Goal: Task Accomplishment & Management: Manage account settings

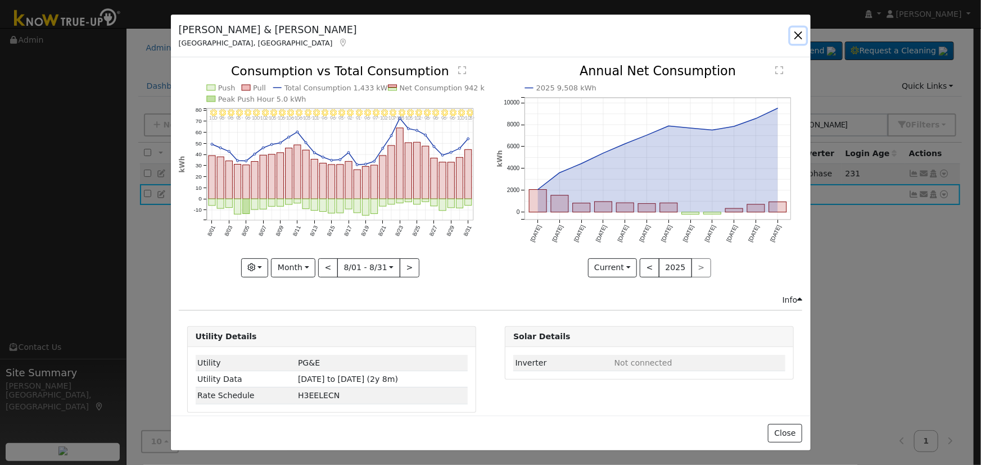
drag, startPoint x: 0, startPoint y: 0, endPoint x: 815, endPoint y: 34, distance: 815.5
click at [791, 31] on button "button" at bounding box center [798, 36] width 16 height 16
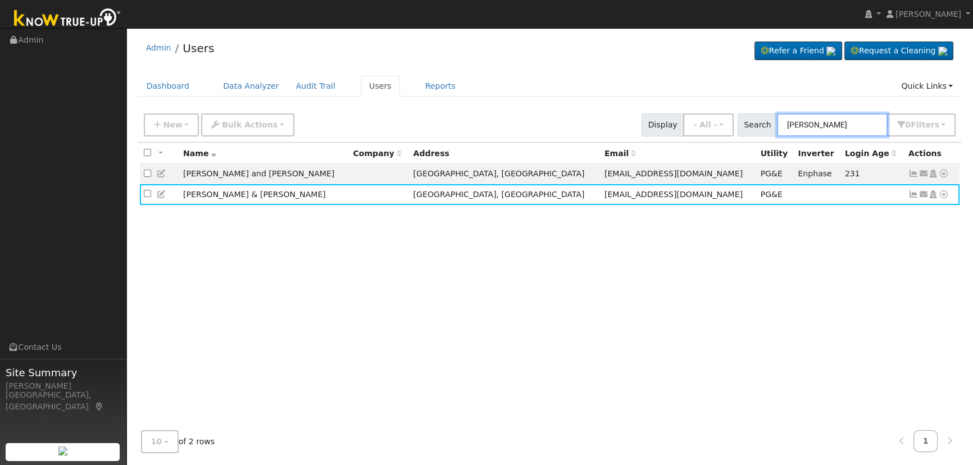
drag, startPoint x: 826, startPoint y: 125, endPoint x: 696, endPoint y: 115, distance: 130.8
click at [699, 120] on div "New Add User Quick Add Quick Connect Quick Convert Lead Bulk Actions Send Email…" at bounding box center [550, 123] width 816 height 27
type input "[PERSON_NAME]"
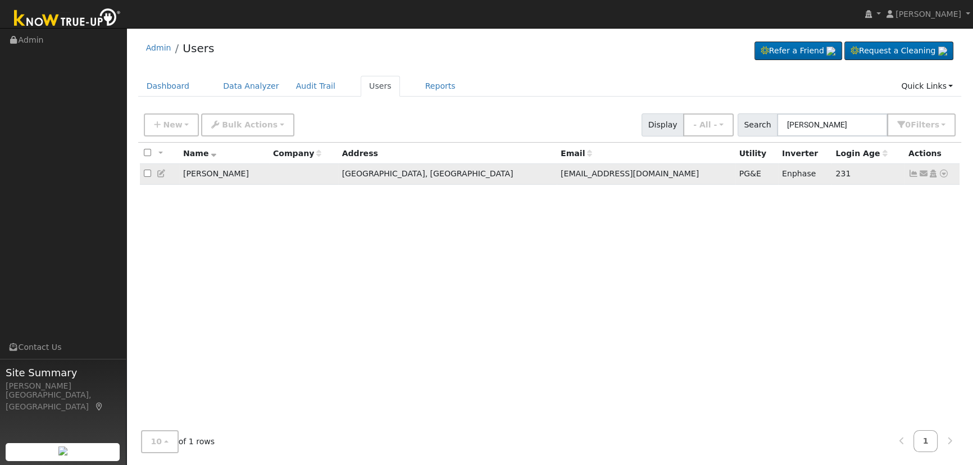
drag, startPoint x: 907, startPoint y: 174, endPoint x: 879, endPoint y: 180, distance: 29.3
click at [908, 174] on td "Send Email... Copy a Link Reset Password Open Access Data Analyzer Reports Scen…" at bounding box center [933, 174] width 56 height 21
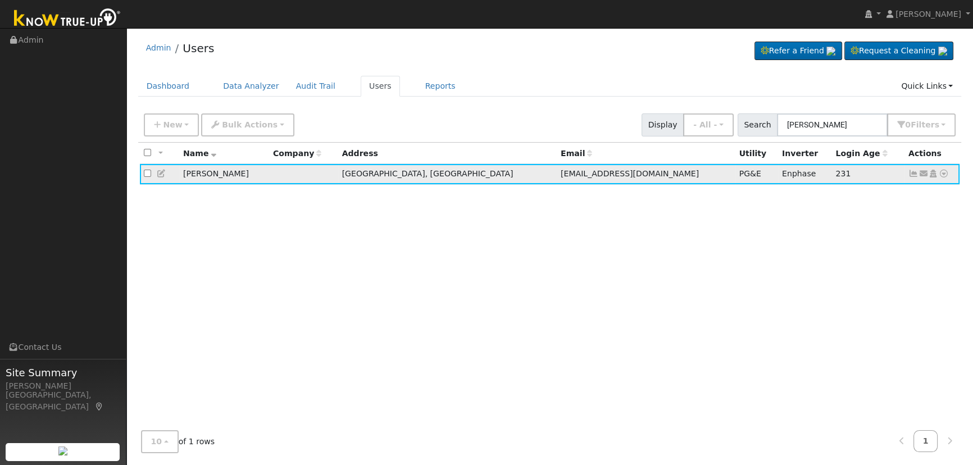
click at [916, 174] on icon at bounding box center [914, 174] width 10 height 8
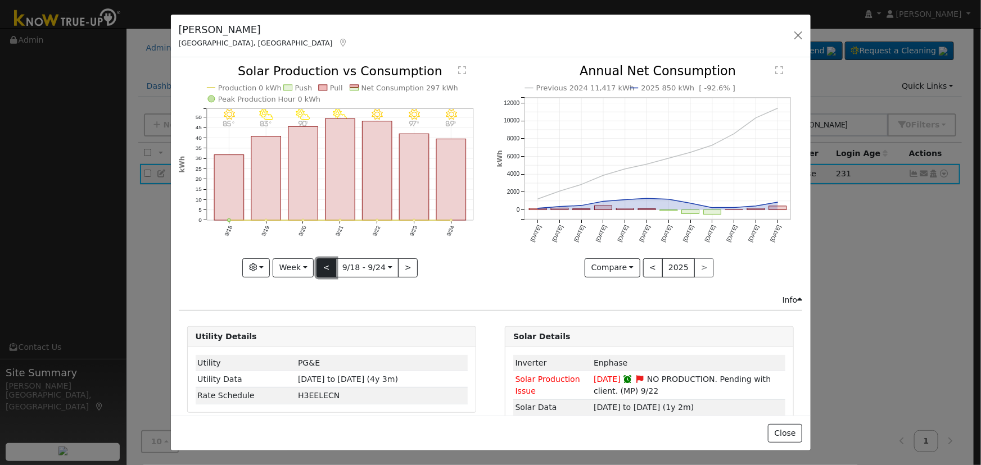
click at [320, 266] on button "<" at bounding box center [326, 267] width 20 height 19
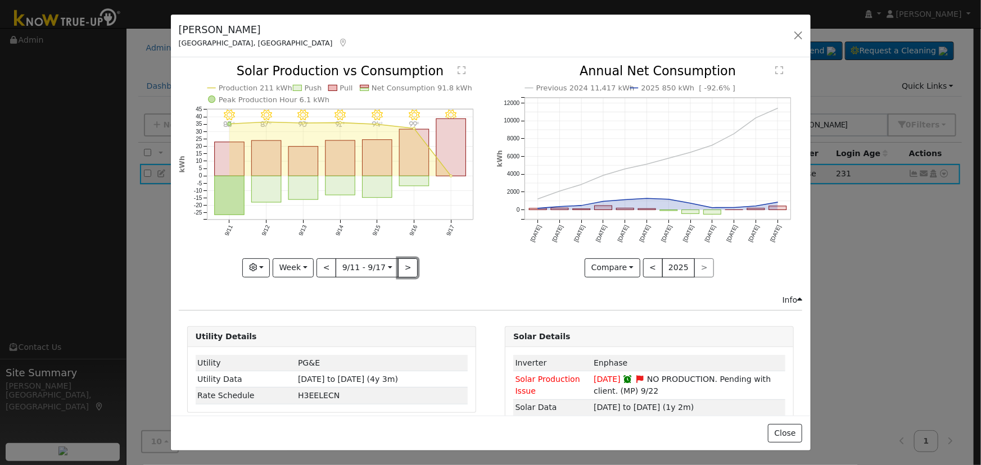
click at [407, 266] on button ">" at bounding box center [408, 267] width 20 height 19
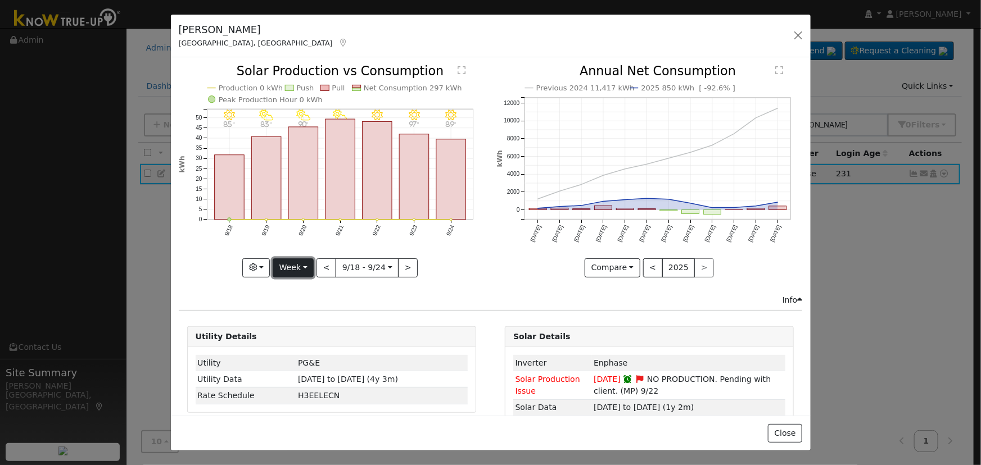
click at [294, 267] on button "Week" at bounding box center [293, 267] width 41 height 19
click at [315, 283] on link "Day" at bounding box center [312, 291] width 78 height 16
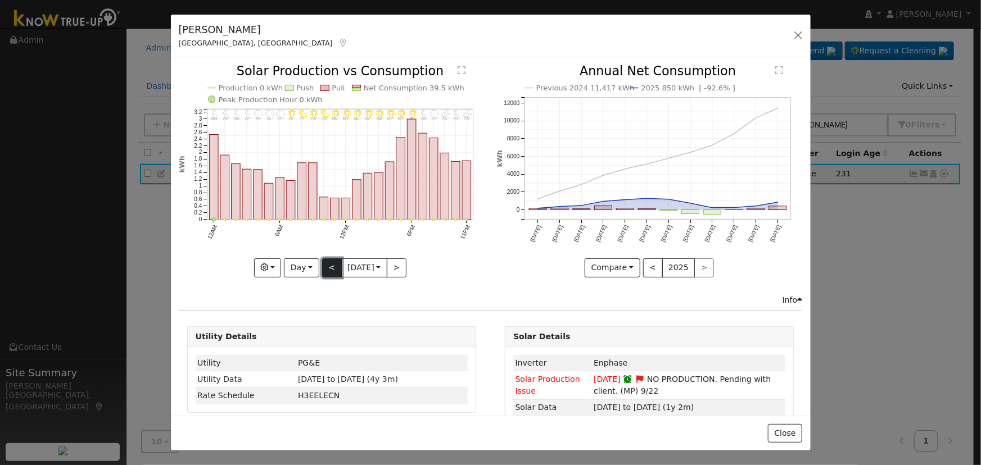
click at [323, 266] on button "<" at bounding box center [332, 267] width 20 height 19
click at [0, 0] on div at bounding box center [0, 0] width 0 height 0
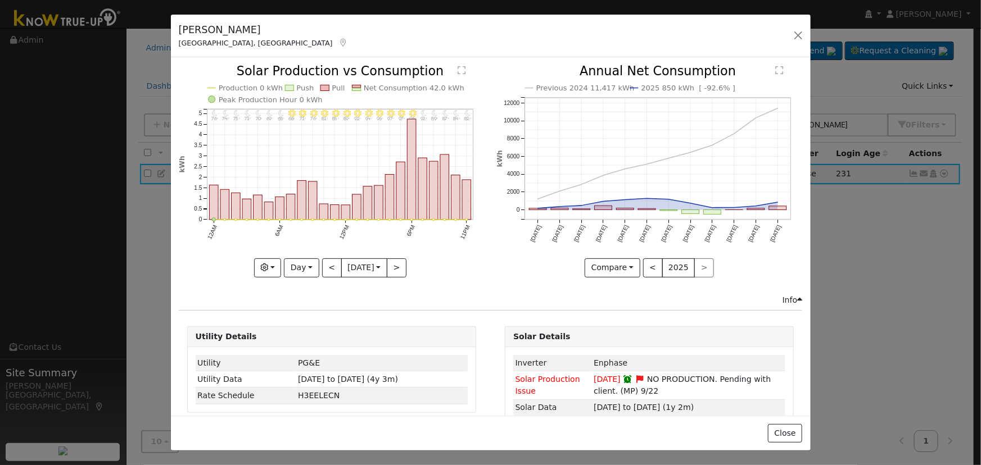
click at [323, 264] on div at bounding box center [332, 171] width 306 height 212
click at [323, 264] on div "11PM - Clear 82° 10PM - Clear 84° 9PM - Clear 87° 8PM - Clear 89° 7PM - Clear 9…" at bounding box center [332, 171] width 306 height 212
click at [323, 264] on button "<" at bounding box center [332, 267] width 20 height 19
click at [0, 0] on div at bounding box center [0, 0] width 0 height 0
click at [322, 262] on div "11PM - Clear 78° 10PM - Clear 80° 9PM - Clear 82° 8PM - Clear 85° 7PM - Clear 8…" at bounding box center [332, 171] width 306 height 212
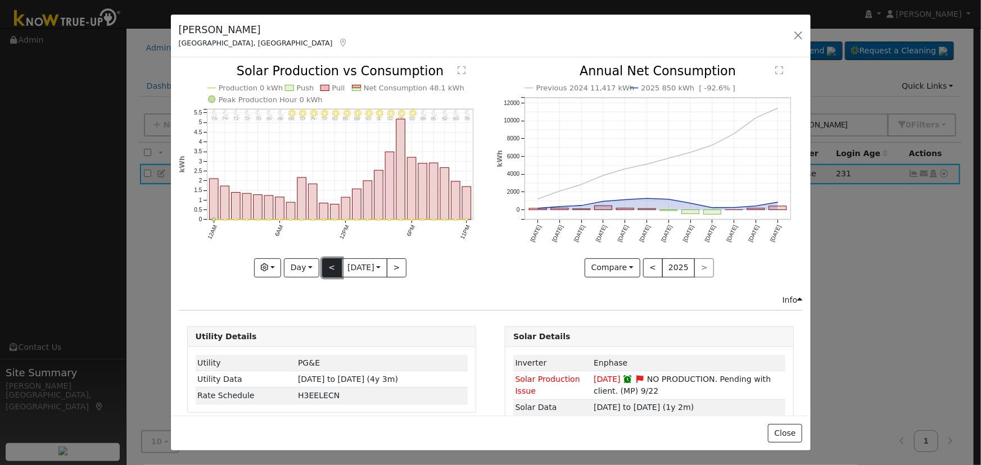
click at [322, 262] on button "<" at bounding box center [332, 267] width 20 height 19
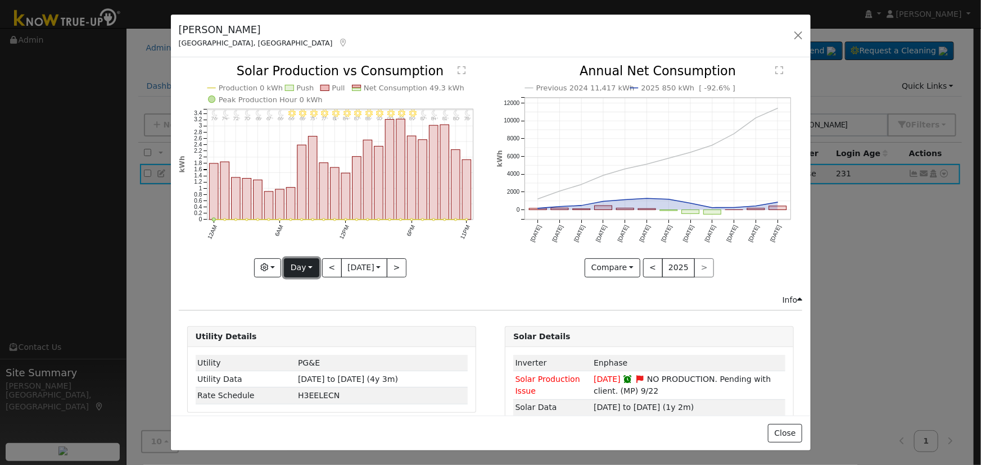
click at [293, 269] on button "Day" at bounding box center [301, 267] width 35 height 19
click at [328, 322] on link "Month" at bounding box center [323, 322] width 78 height 16
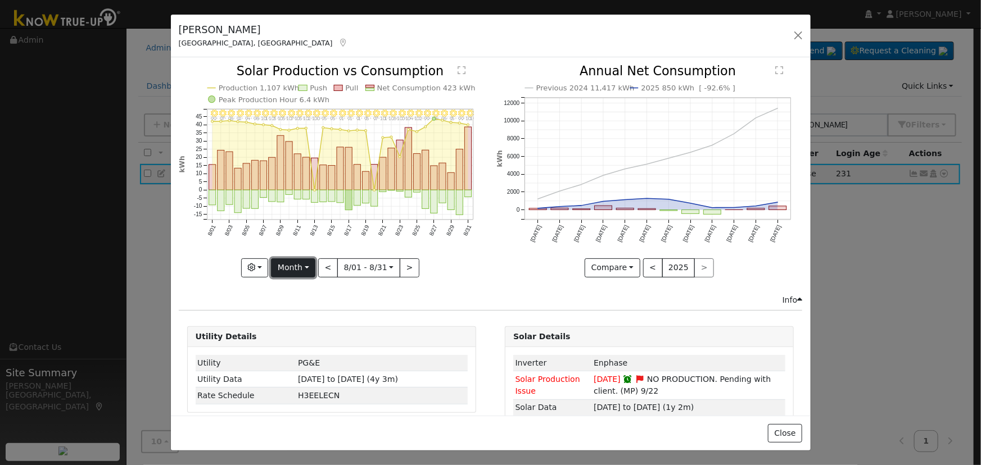
click at [286, 268] on button "Month" at bounding box center [293, 267] width 44 height 19
click at [305, 299] on link "Week" at bounding box center [310, 306] width 78 height 16
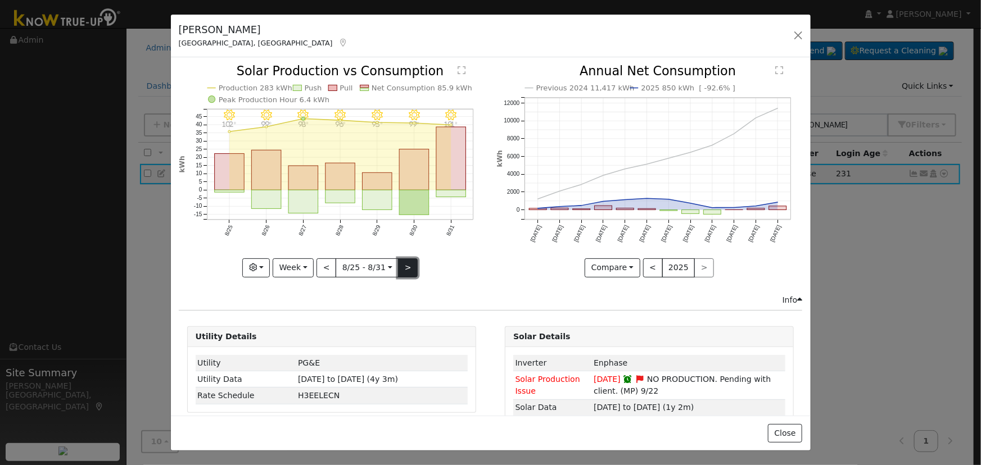
click at [401, 263] on button ">" at bounding box center [408, 267] width 20 height 19
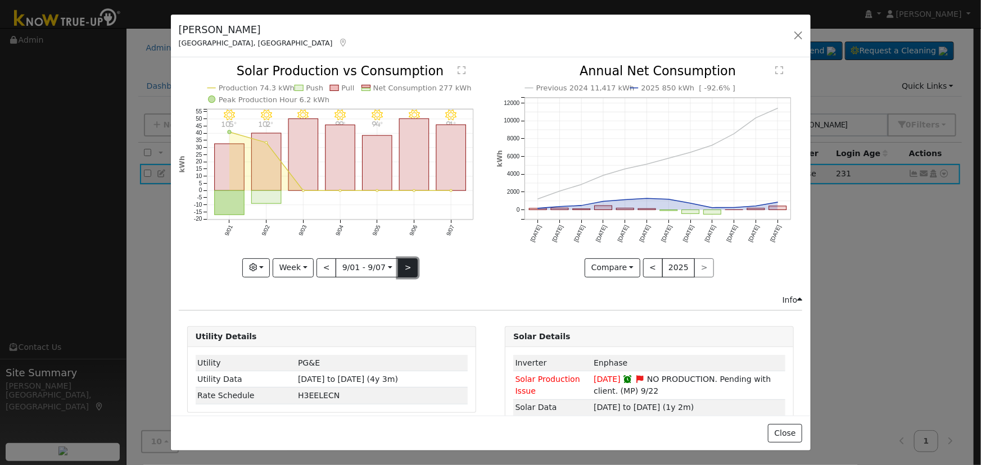
click at [407, 264] on button ">" at bounding box center [408, 267] width 20 height 19
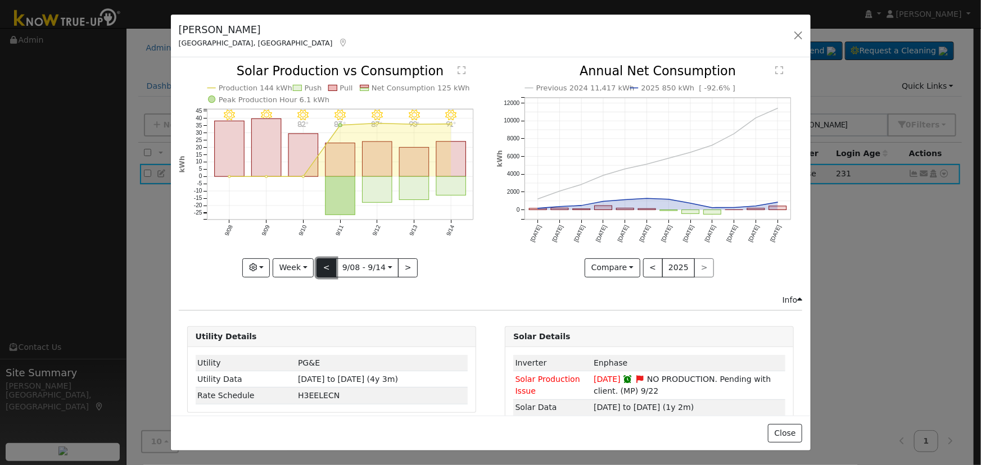
click at [326, 269] on button "<" at bounding box center [326, 267] width 20 height 19
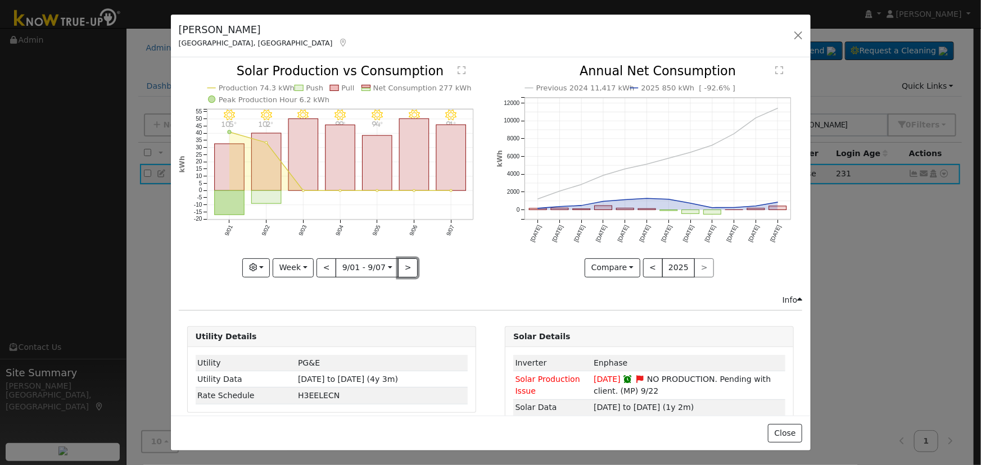
click at [402, 263] on button ">" at bounding box center [408, 267] width 20 height 19
type input "[DATE]"
